Goal: Task Accomplishment & Management: Manage account settings

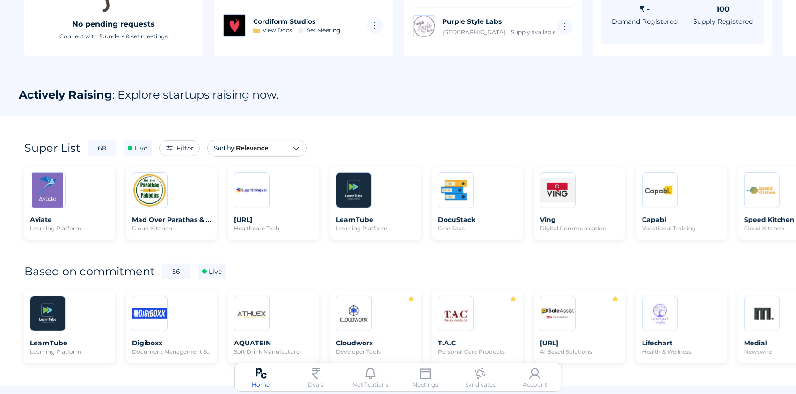
scroll to position [186, 0]
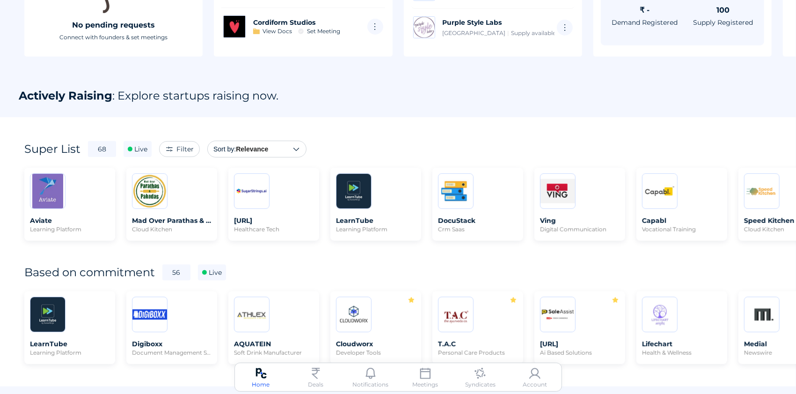
click at [536, 377] on img at bounding box center [534, 373] width 11 height 11
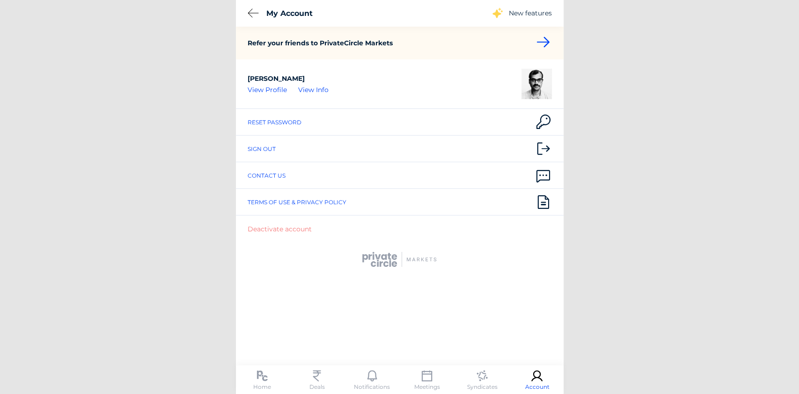
click at [271, 146] on div "Sign out" at bounding box center [262, 149] width 28 height 7
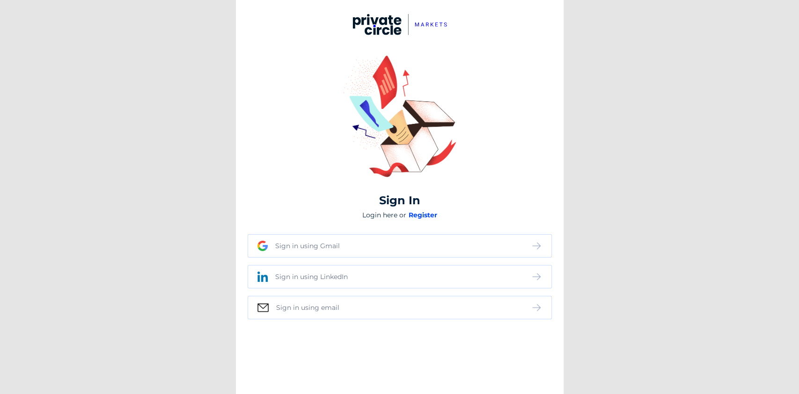
click at [331, 243] on div "Sign in using Gmail" at bounding box center [307, 246] width 65 height 8
